Goal: Register for event/course

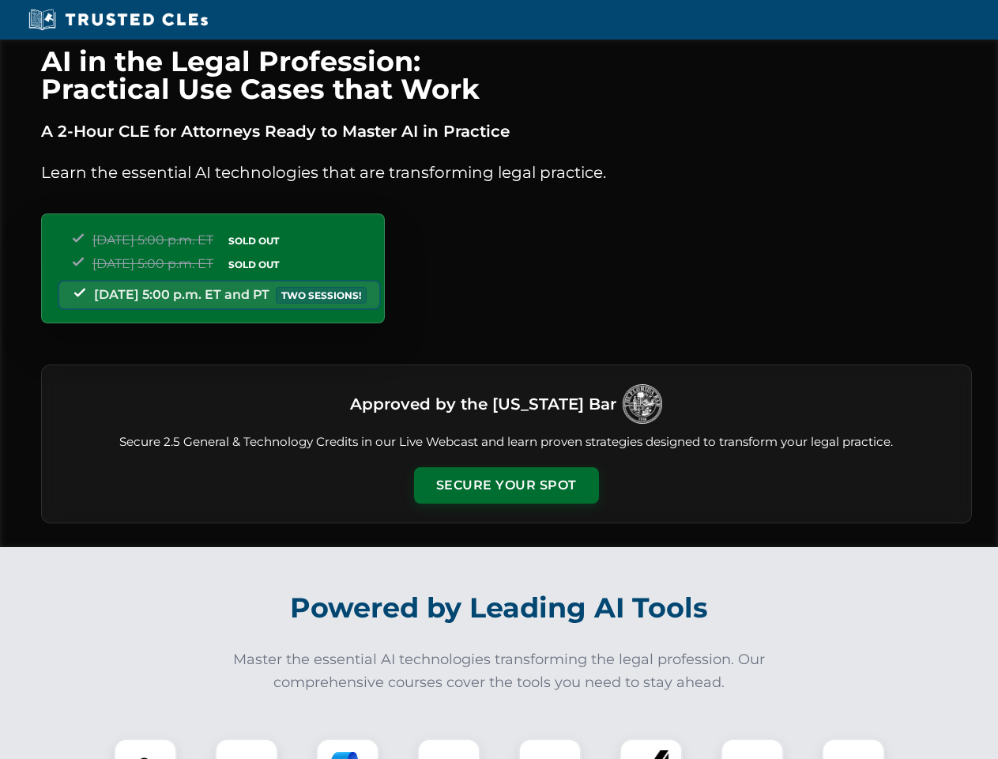
click at [506, 485] on button "Secure Your Spot" at bounding box center [506, 485] width 185 height 36
click at [145, 748] on img at bounding box center [145, 770] width 46 height 46
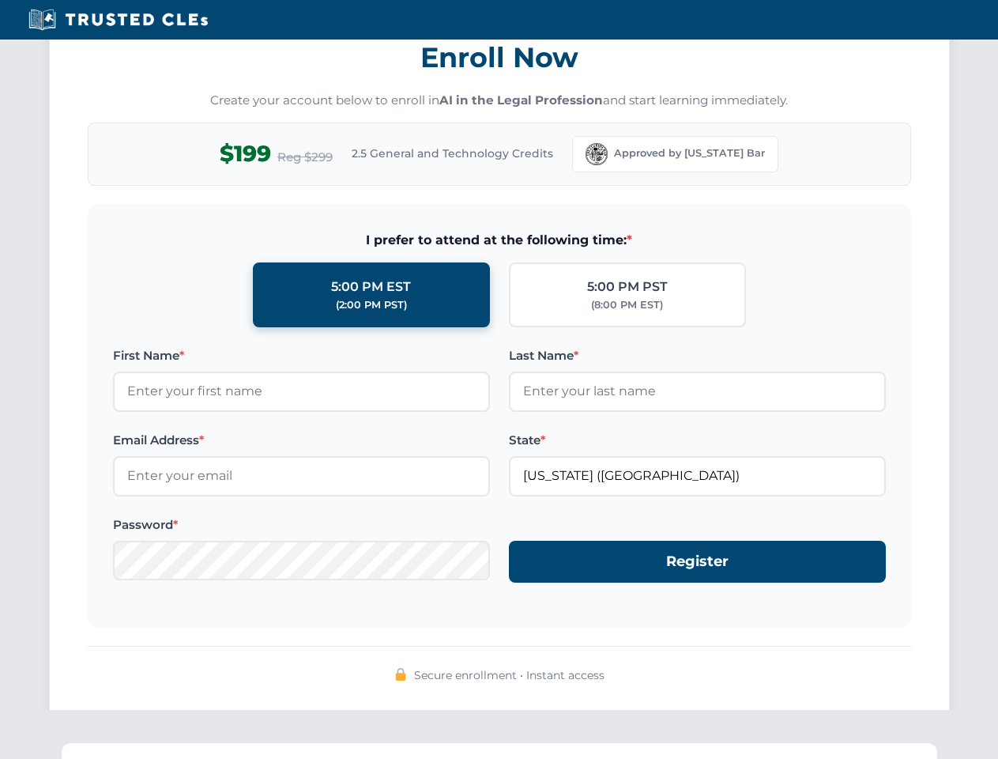
scroll to position [1551, 0]
